Goal: Task Accomplishment & Management: Use online tool/utility

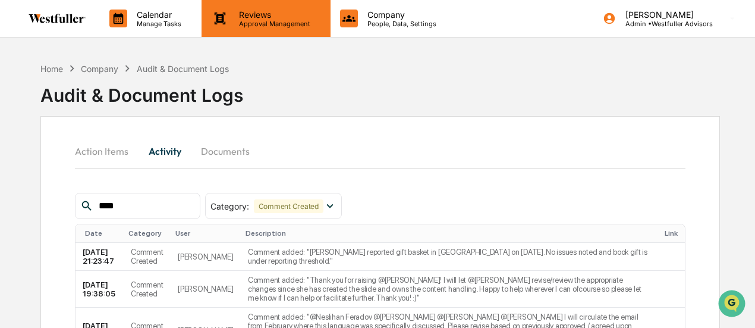
click at [262, 14] on p "Reviews" at bounding box center [272, 15] width 87 height 10
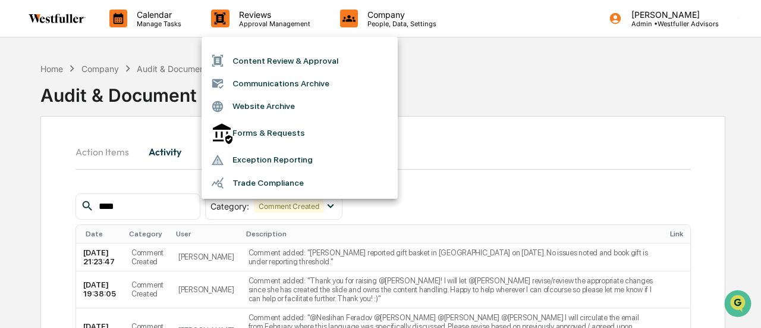
click at [256, 62] on li "Content Review & Approval" at bounding box center [300, 60] width 196 height 23
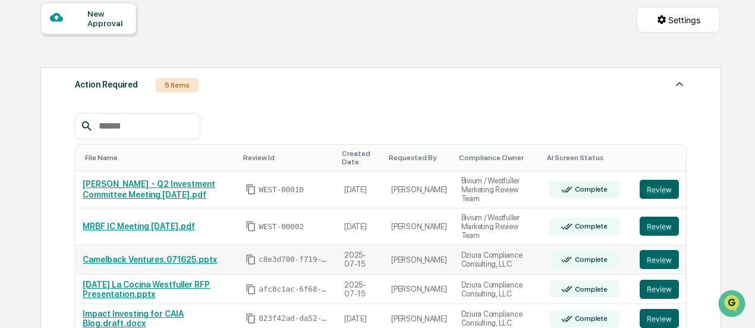
scroll to position [119, 0]
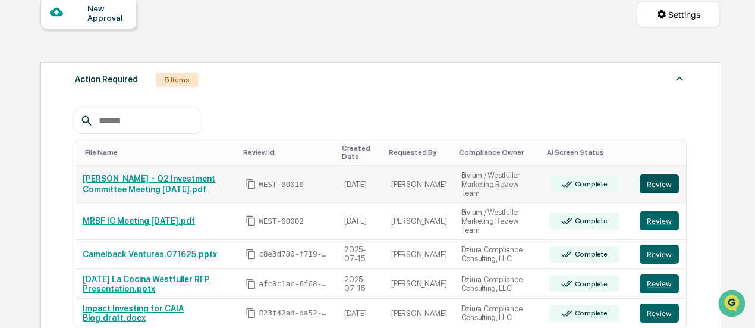
click at [649, 181] on button "Review" at bounding box center [659, 183] width 39 height 19
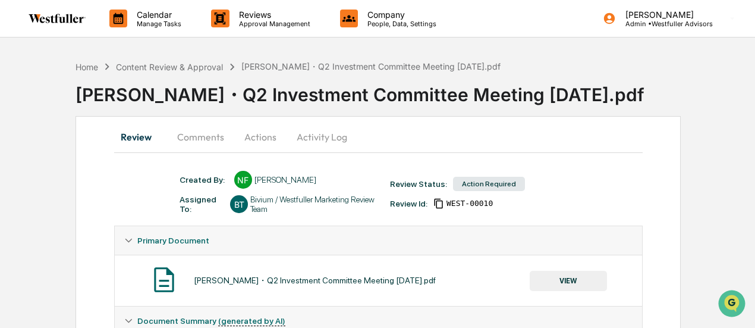
click at [196, 132] on button "Comments" at bounding box center [201, 136] width 66 height 29
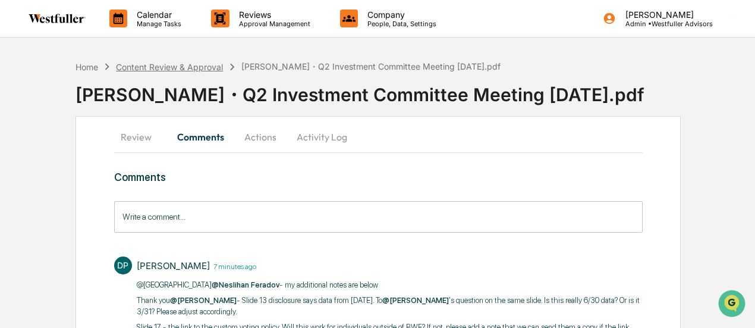
click at [204, 70] on div "Home Content Review & Approval [PERSON_NAME]・Q2 Investment Committee Meeting [D…" at bounding box center [287, 66] width 425 height 13
click at [200, 62] on div "Content Review & Approval" at bounding box center [169, 67] width 107 height 10
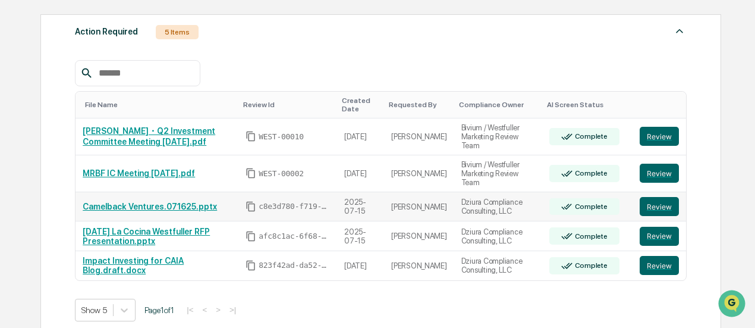
scroll to position [178, 0]
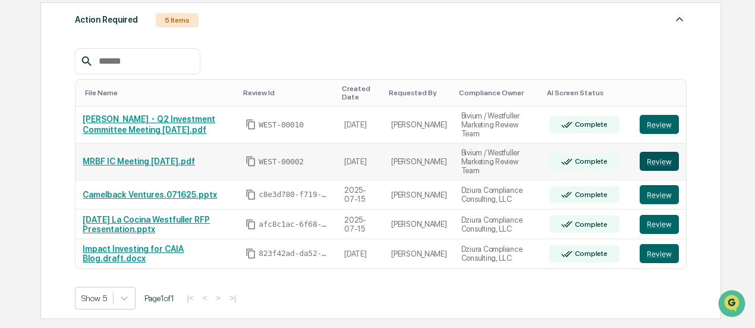
click at [646, 152] on button "Review" at bounding box center [659, 161] width 39 height 19
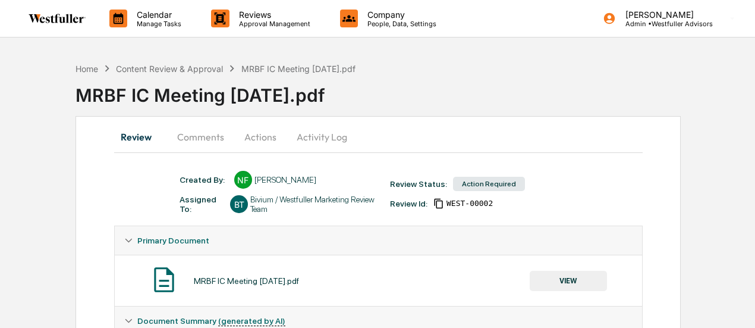
click at [186, 136] on button "Comments" at bounding box center [201, 136] width 66 height 29
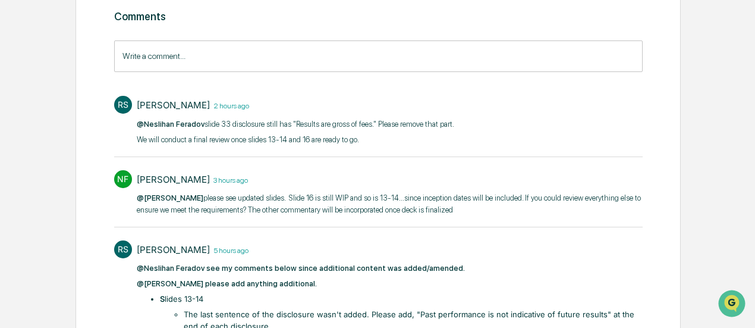
scroll to position [178, 0]
